Goal: Information Seeking & Learning: Learn about a topic

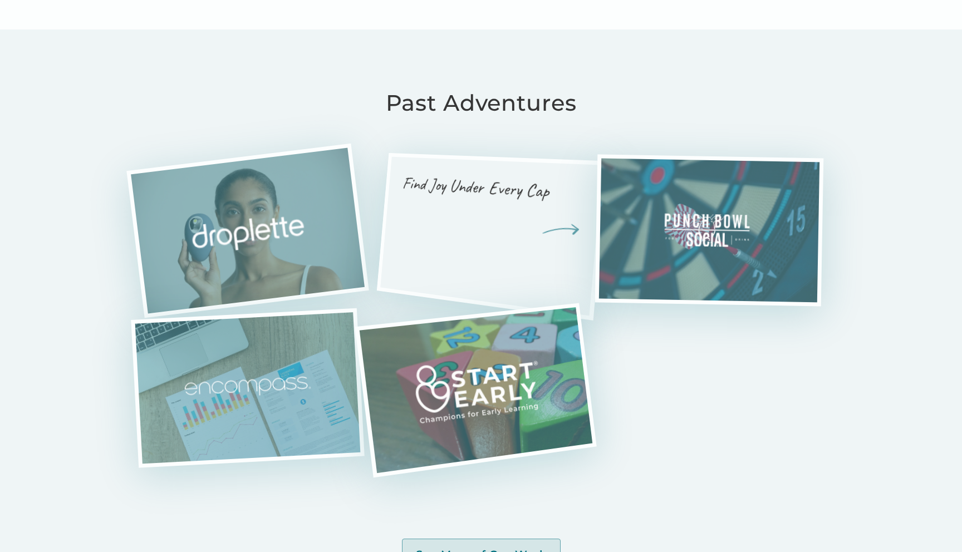
scroll to position [2679, 0]
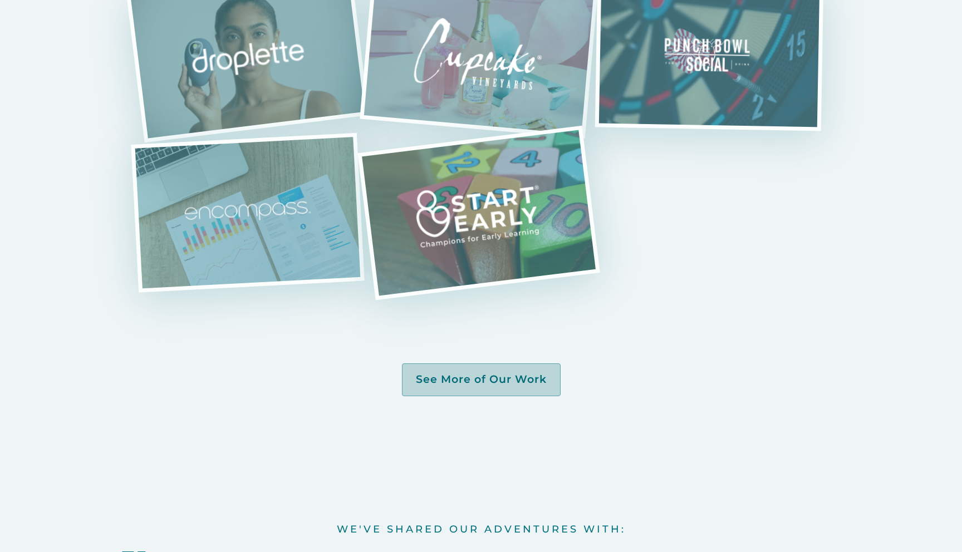
click at [449, 390] on link "See More of Our Work" at bounding box center [481, 379] width 159 height 33
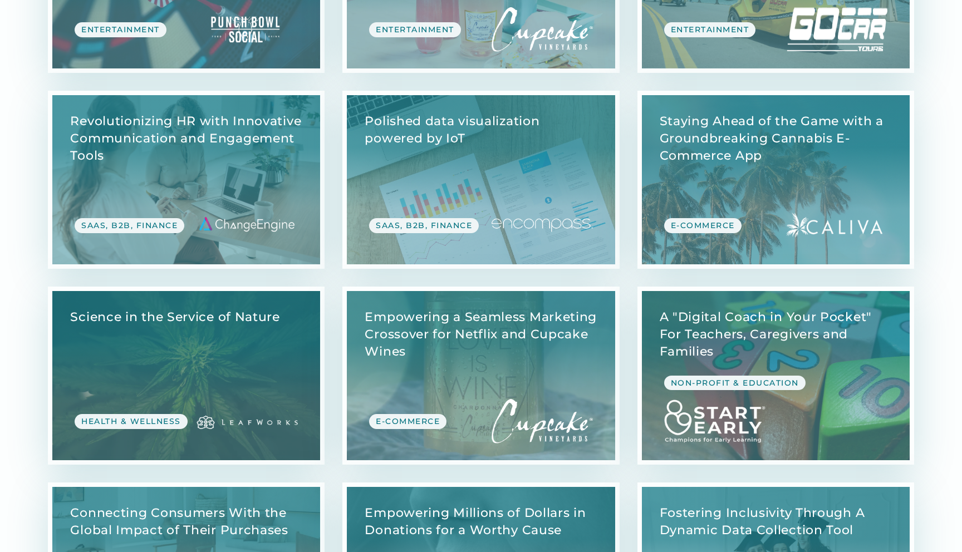
scroll to position [1105, 0]
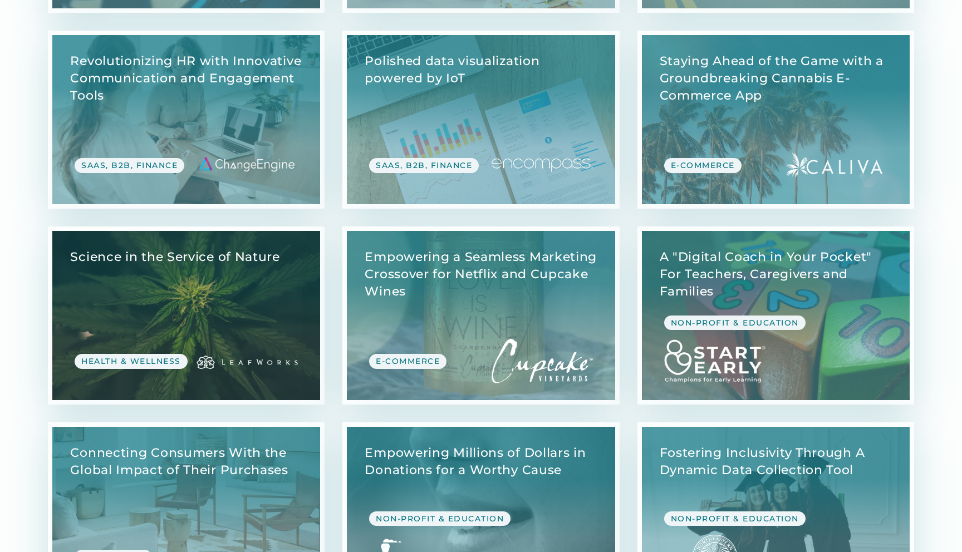
click at [233, 309] on link "View Case Study" at bounding box center [186, 315] width 268 height 169
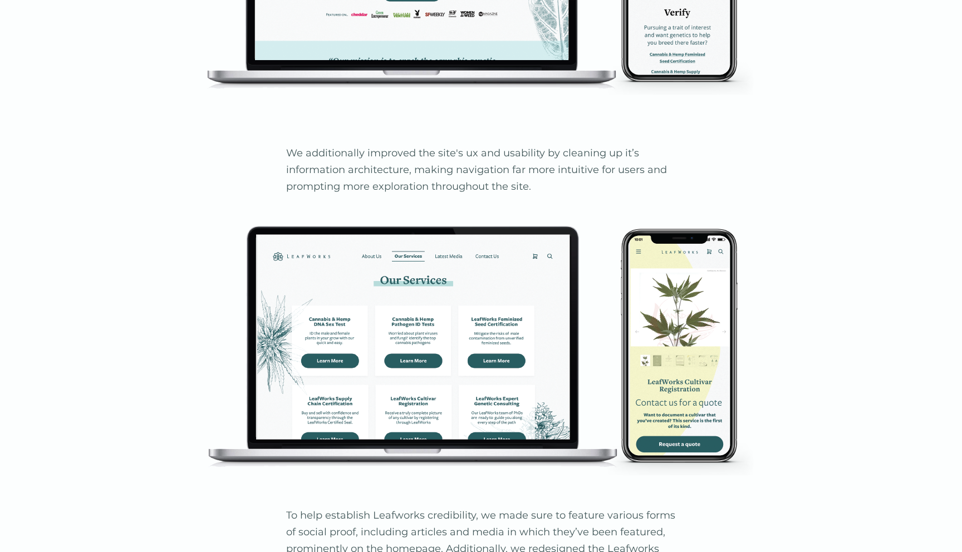
scroll to position [2481, 0]
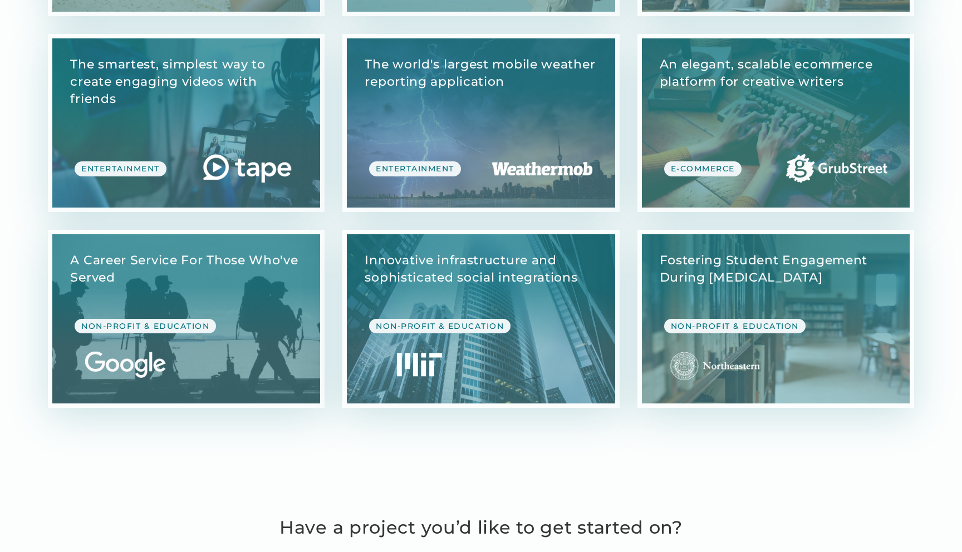
scroll to position [3059, 0]
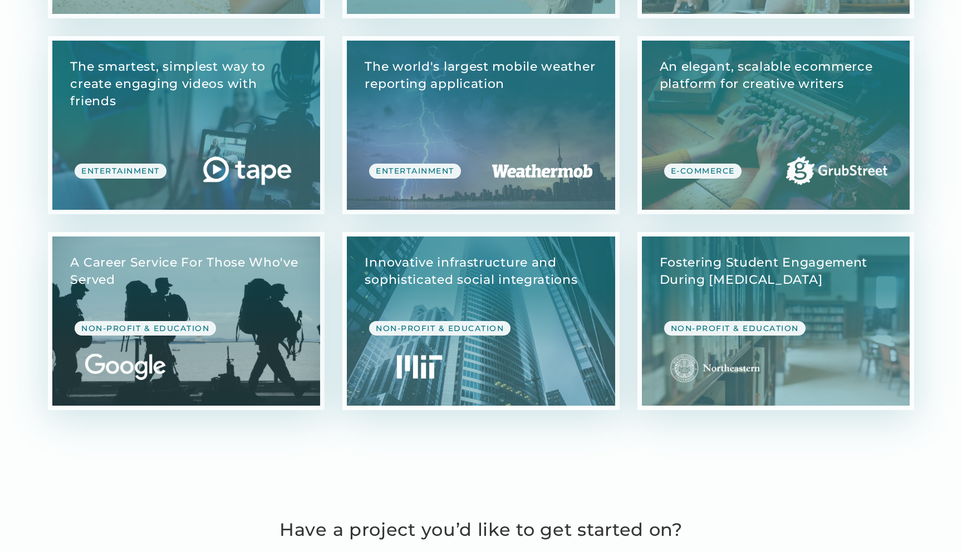
click at [139, 367] on link "View Case Study" at bounding box center [186, 321] width 268 height 169
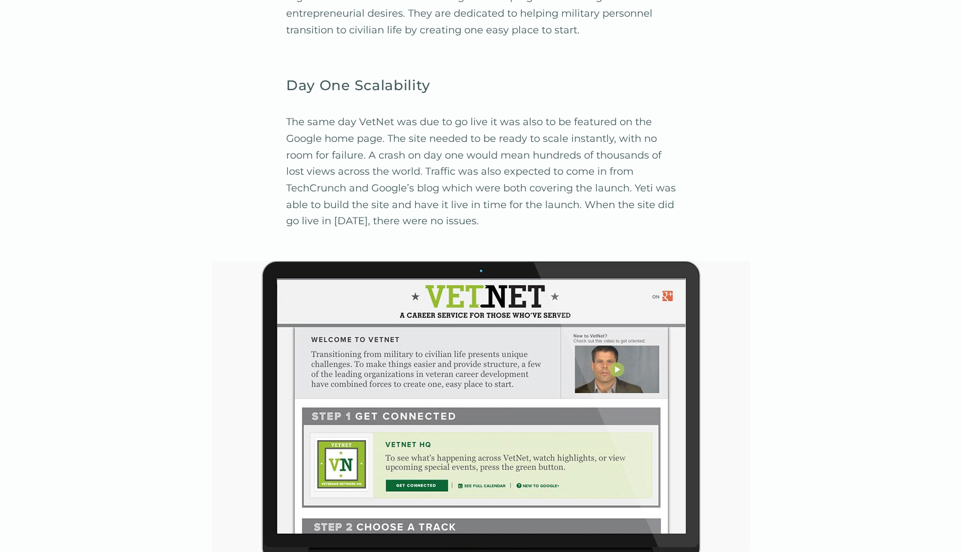
scroll to position [2198, 0]
